Goal: Task Accomplishment & Management: Manage account settings

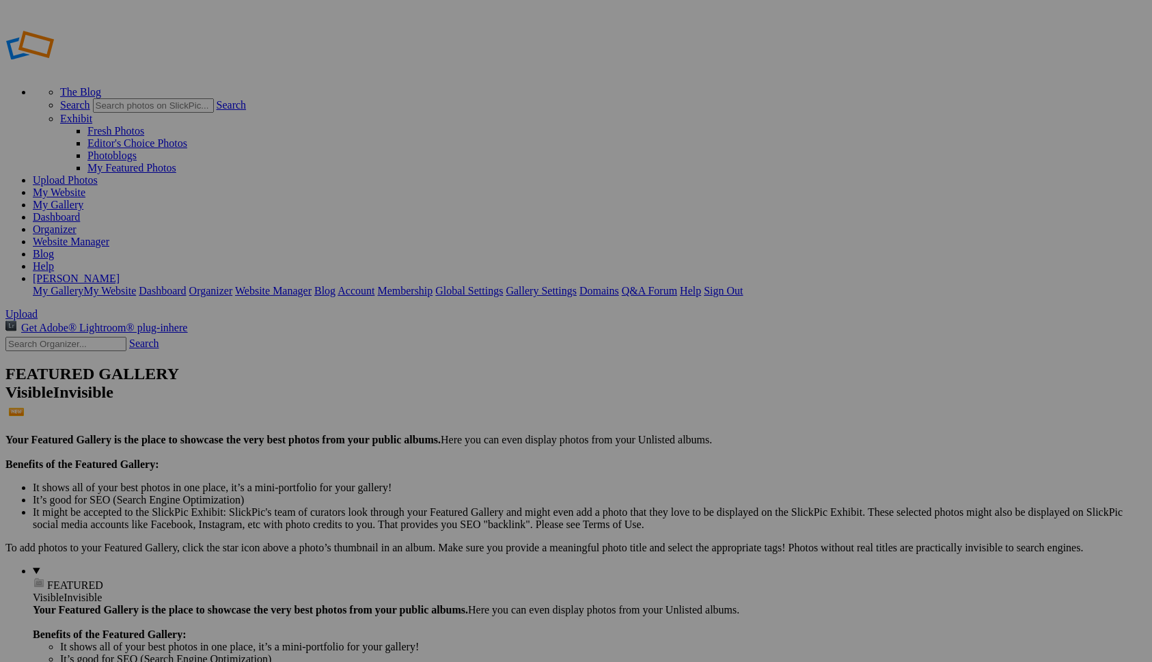
type input "Landscapes"
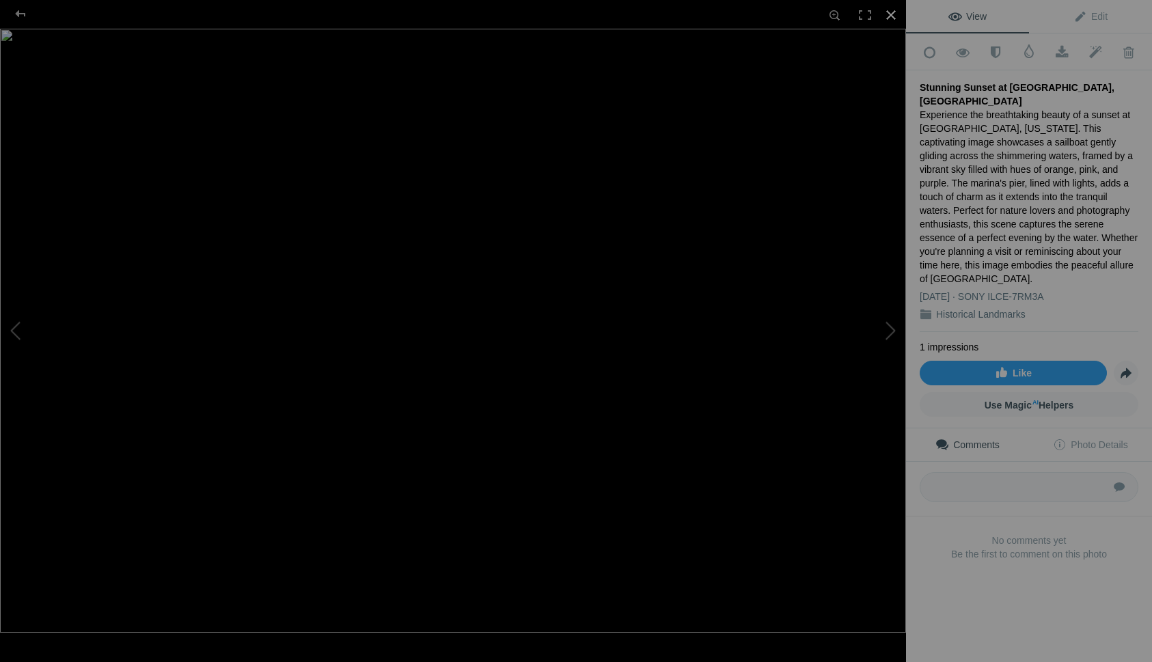
click at [892, 15] on div at bounding box center [891, 15] width 30 height 30
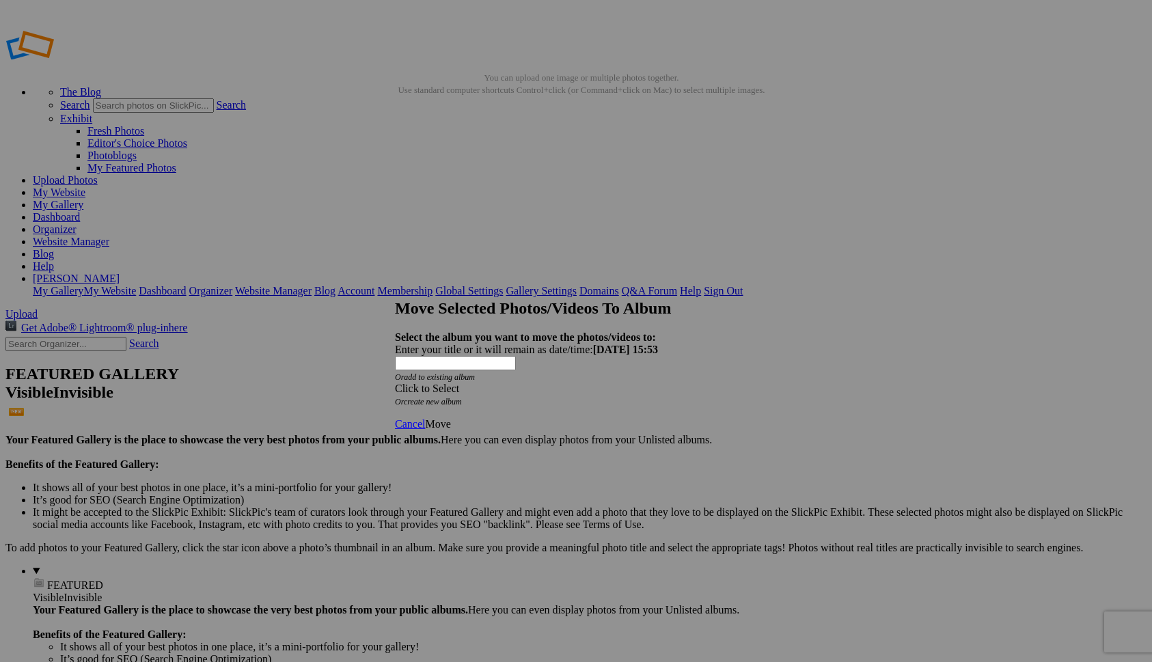
click at [528, 383] on div "Click to Select" at bounding box center [576, 389] width 362 height 12
click at [504, 390] on link "Landscapes" at bounding box center [478, 384] width 51 height 12
click at [450, 418] on span "Move" at bounding box center [437, 424] width 25 height 12
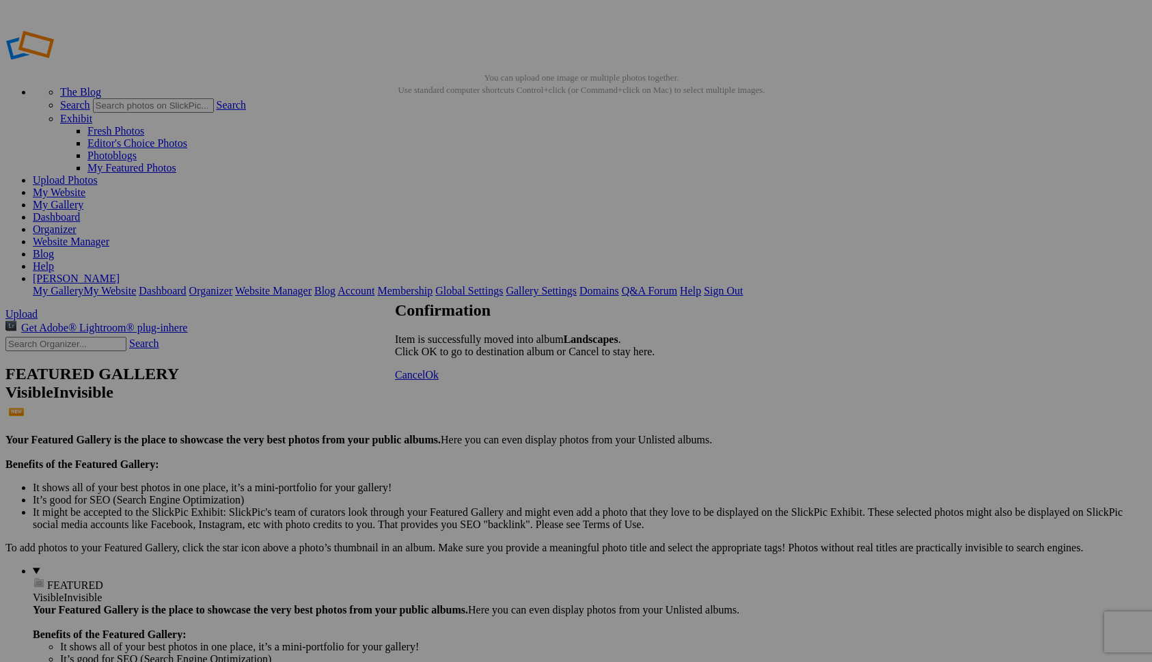
click at [439, 381] on span "Ok" at bounding box center [432, 375] width 14 height 12
drag, startPoint x: 377, startPoint y: 203, endPoint x: 637, endPoint y: 175, distance: 261.9
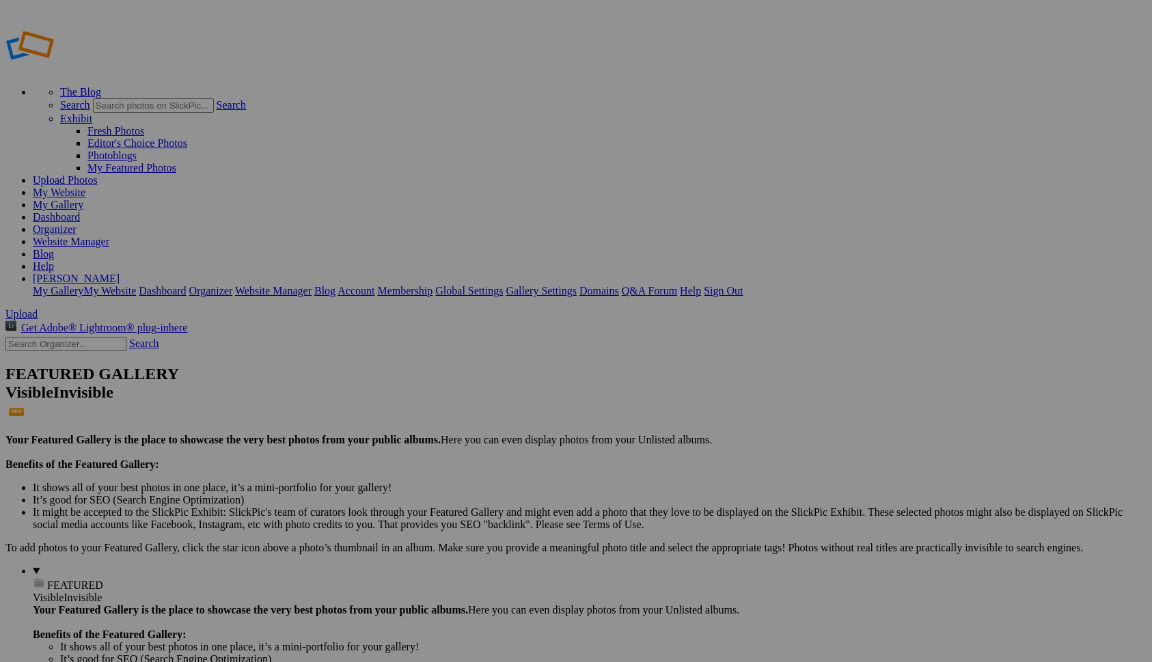
click at [85, 187] on link "My Website" at bounding box center [59, 193] width 53 height 12
